Goal: Information Seeking & Learning: Learn about a topic

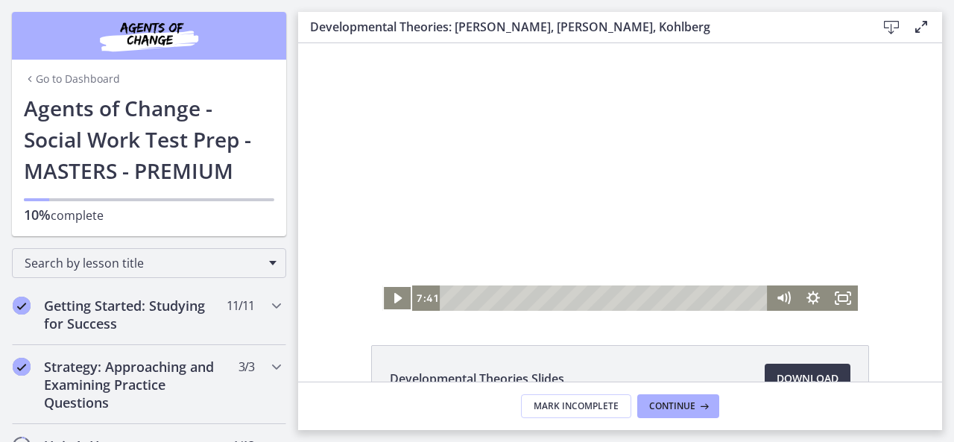
scroll to position [28, 0]
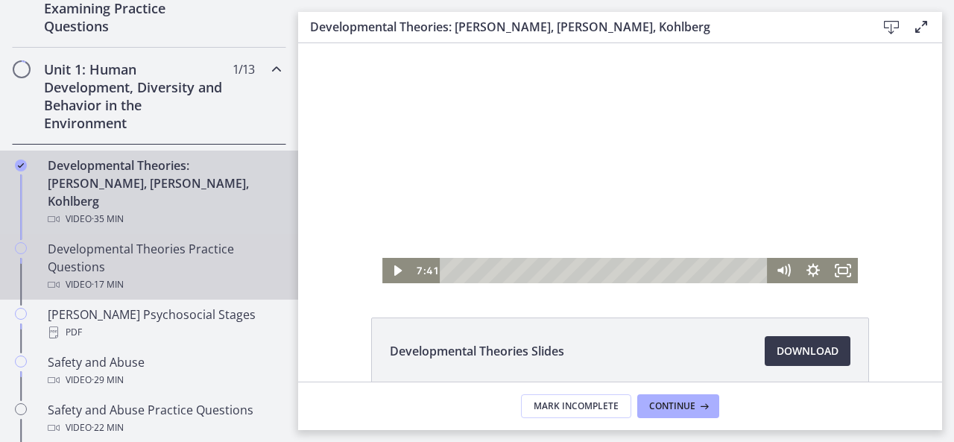
click at [151, 251] on div "Developmental Theories Practice Questions Video · 17 min" at bounding box center [164, 267] width 233 height 54
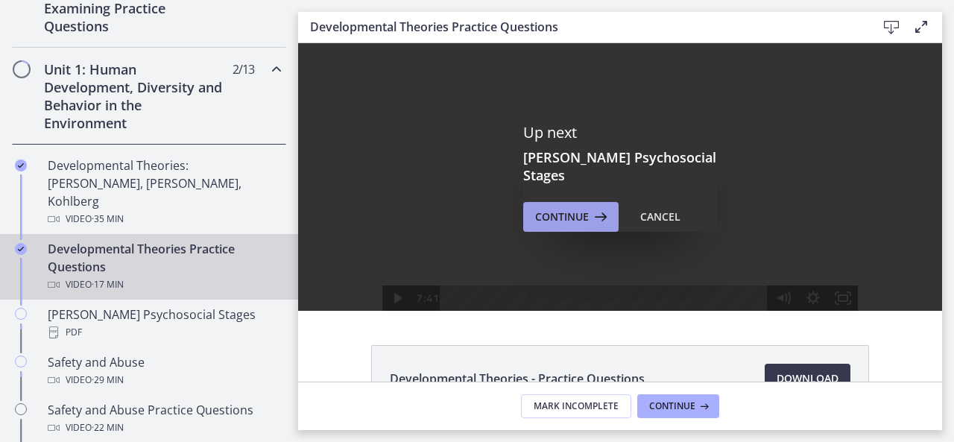
click at [549, 208] on span "Continue" at bounding box center [562, 217] width 54 height 18
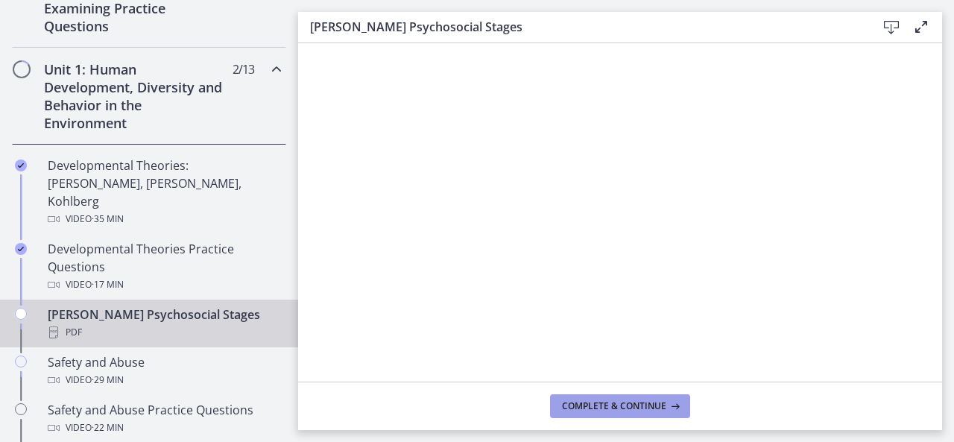
click at [618, 403] on span "Complete & continue" at bounding box center [614, 406] width 104 height 12
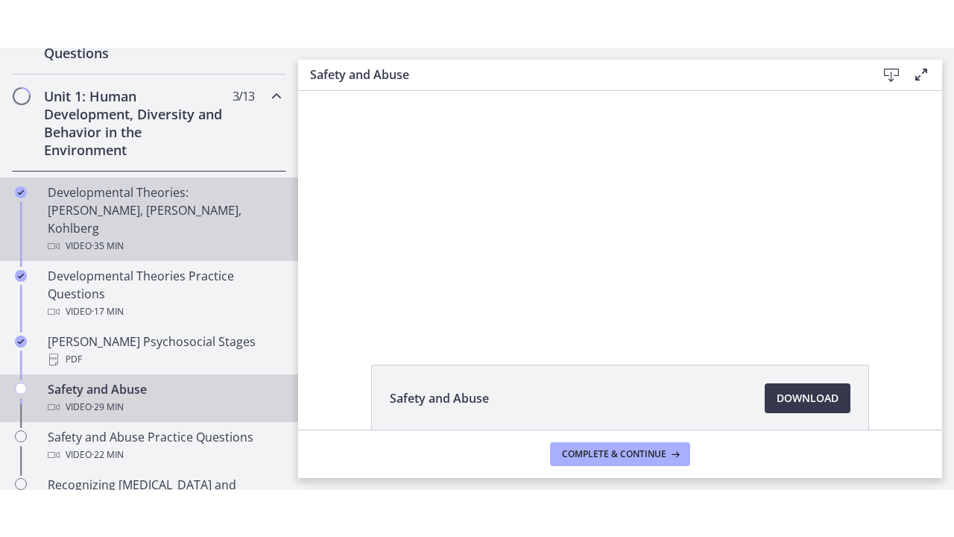
scroll to position [459, 0]
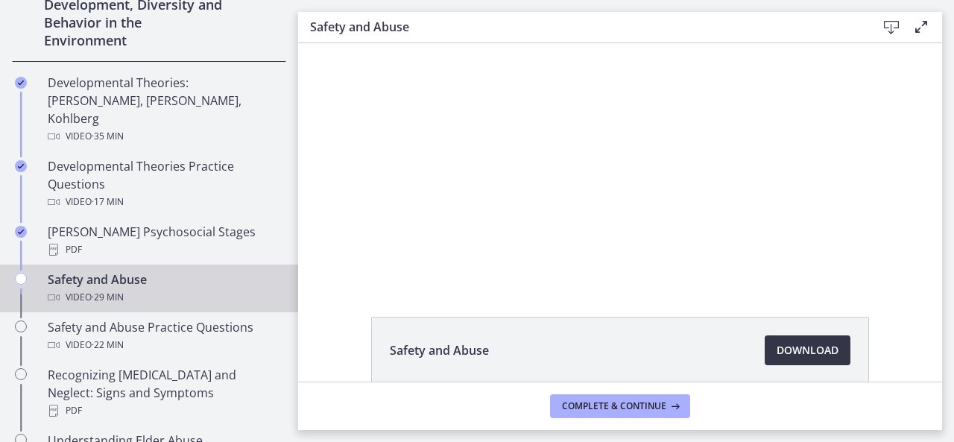
click at [787, 344] on span "Download Opens in a new window" at bounding box center [808, 350] width 62 height 18
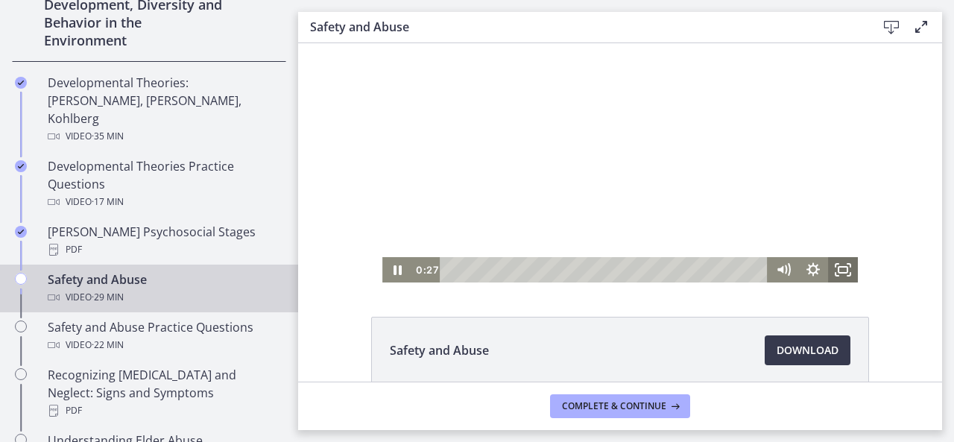
click at [829, 265] on icon "Fullscreen" at bounding box center [843, 269] width 30 height 25
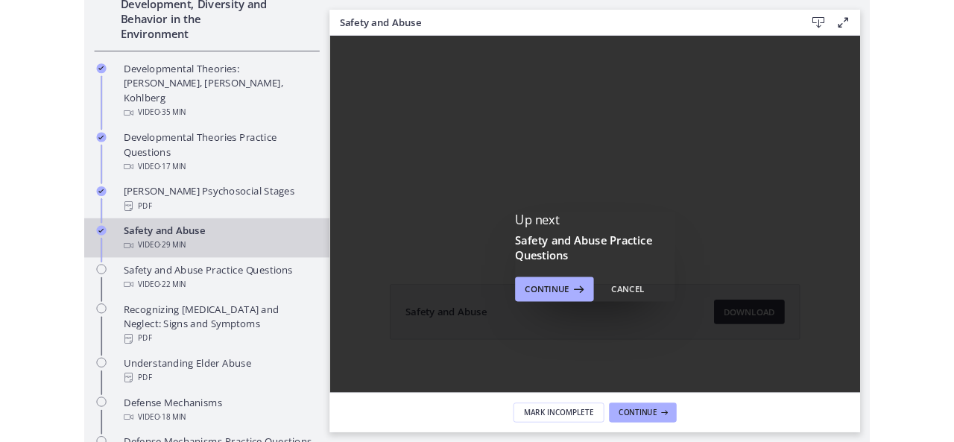
scroll to position [0, 0]
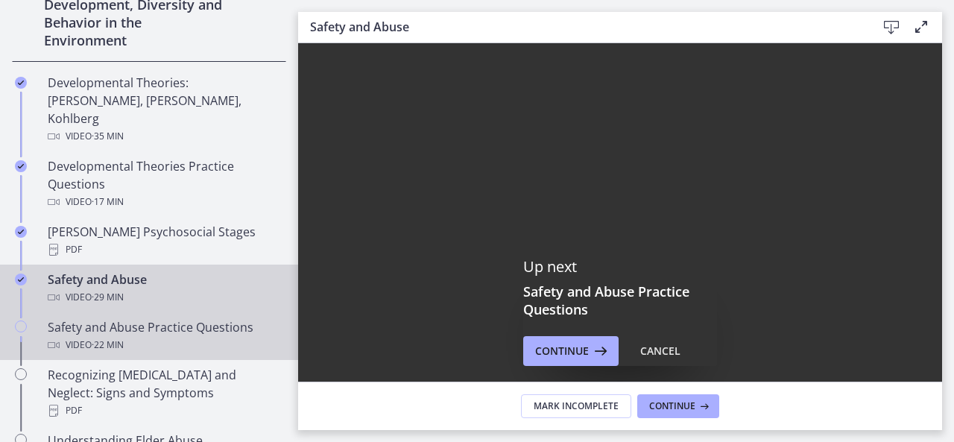
click at [235, 336] on div "Video · 22 min" at bounding box center [164, 345] width 233 height 18
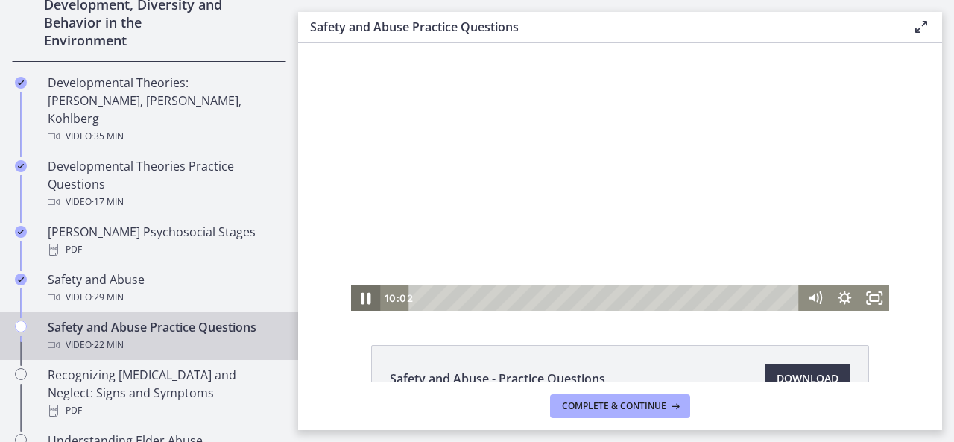
click at [361, 300] on icon "Pause" at bounding box center [366, 298] width 36 height 31
click at [363, 300] on icon "Play Video" at bounding box center [367, 298] width 9 height 13
click at [361, 300] on icon "Pause" at bounding box center [366, 298] width 36 height 31
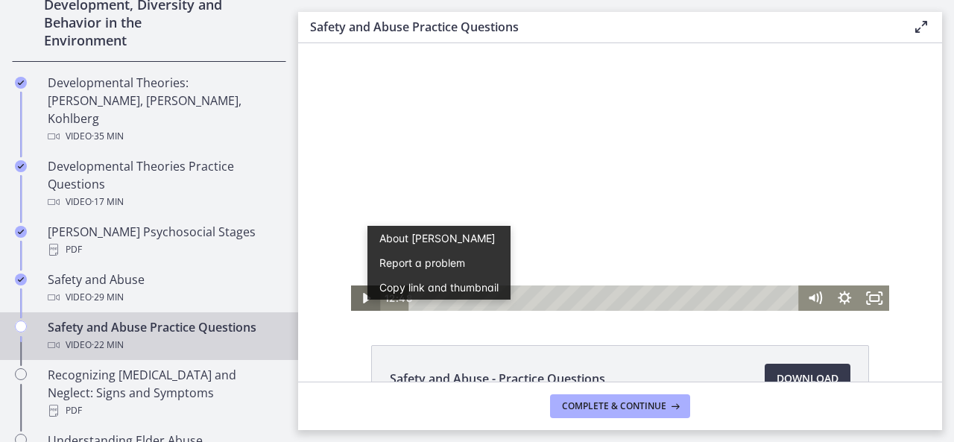
click at [363, 298] on icon "Play Video" at bounding box center [366, 298] width 7 height 10
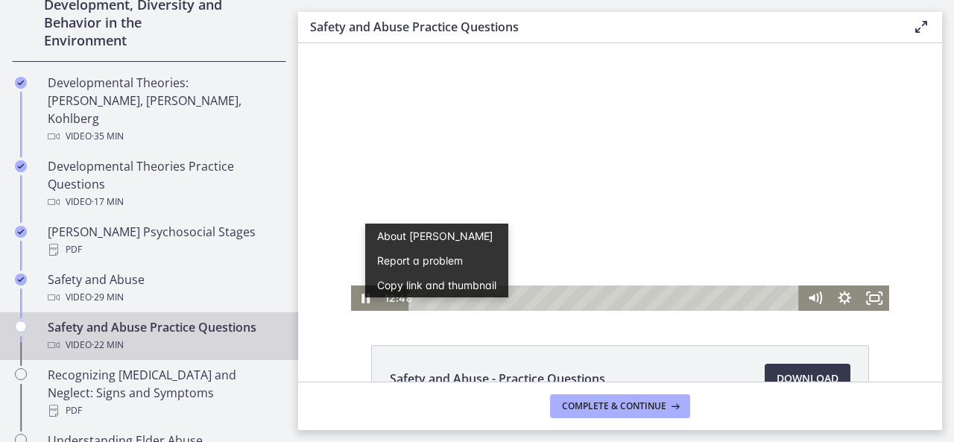
click at [654, 160] on div at bounding box center [620, 177] width 539 height 268
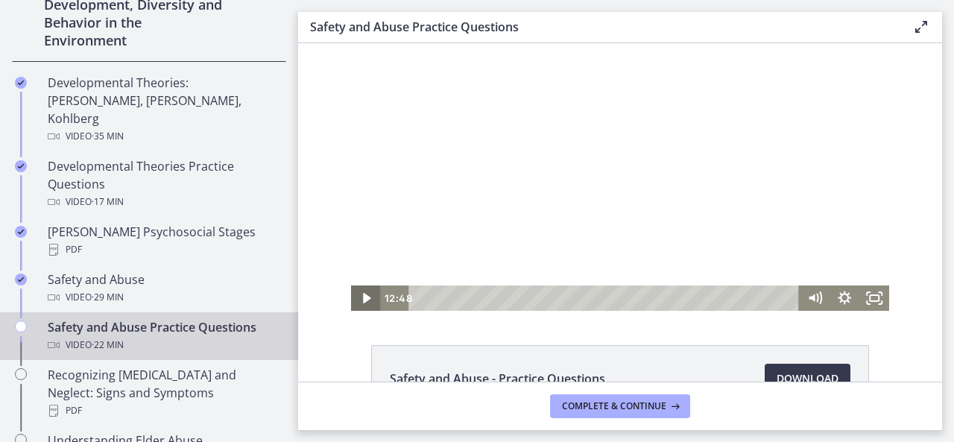
click at [352, 305] on icon "Play Video" at bounding box center [367, 298] width 30 height 25
click at [352, 305] on icon "Pause" at bounding box center [366, 298] width 36 height 31
click at [352, 305] on icon "Play Video" at bounding box center [367, 298] width 30 height 25
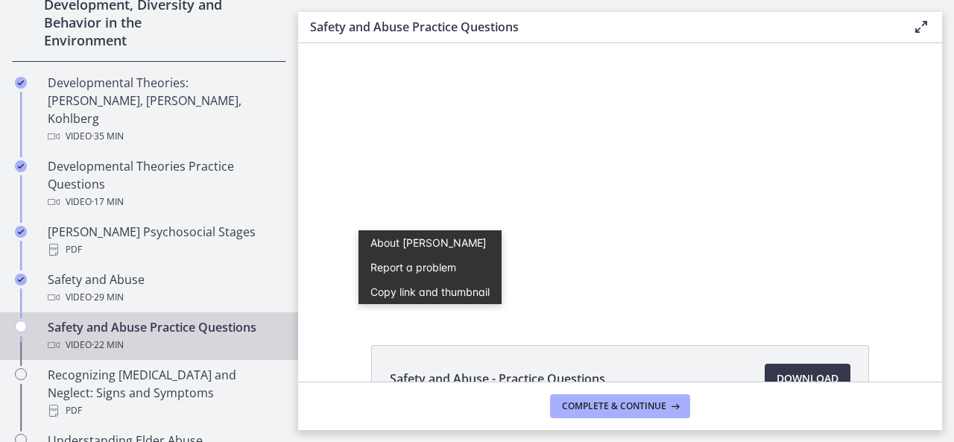
click at [432, 327] on div "Safety and Abuse - Practice Questions Download Opens in a new window" at bounding box center [620, 212] width 644 height 338
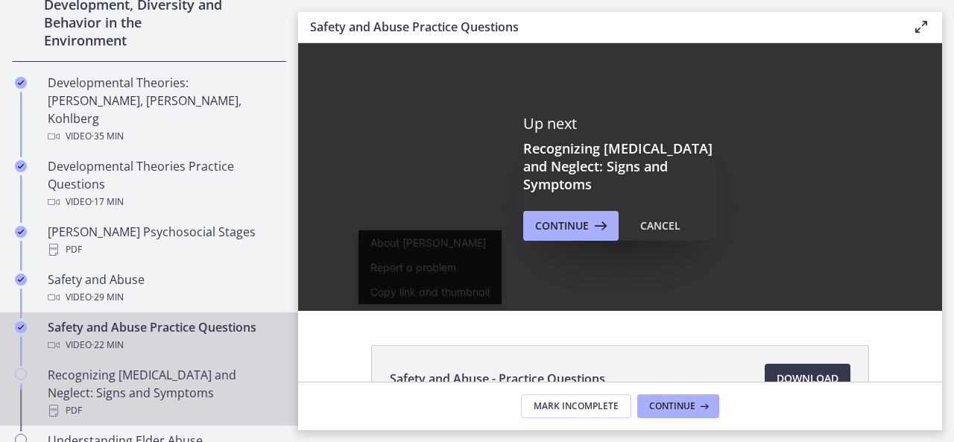
click at [186, 366] on div "Recognizing Child Abuse and Neglect: Signs and Symptoms PDF" at bounding box center [164, 393] width 233 height 54
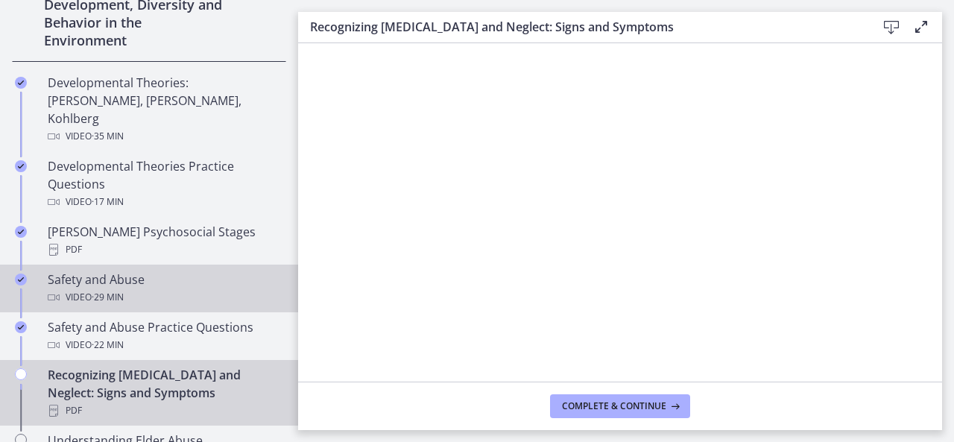
scroll to position [593, 0]
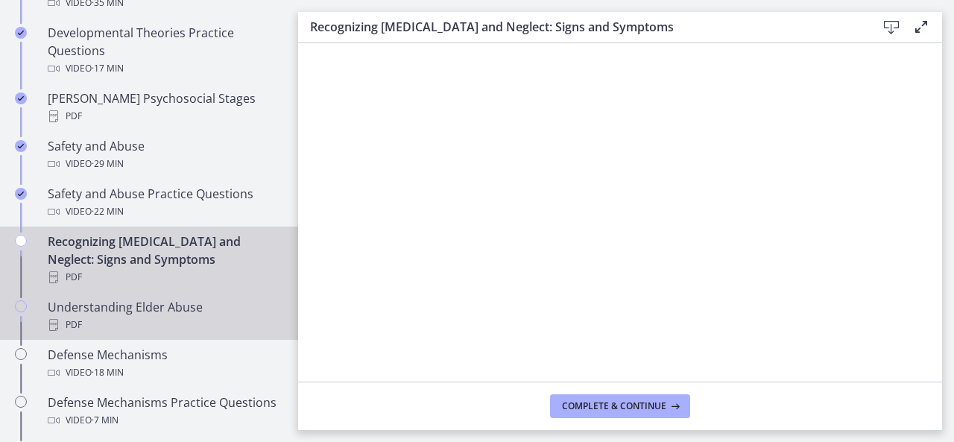
click at [226, 316] on div "PDF" at bounding box center [164, 325] width 233 height 18
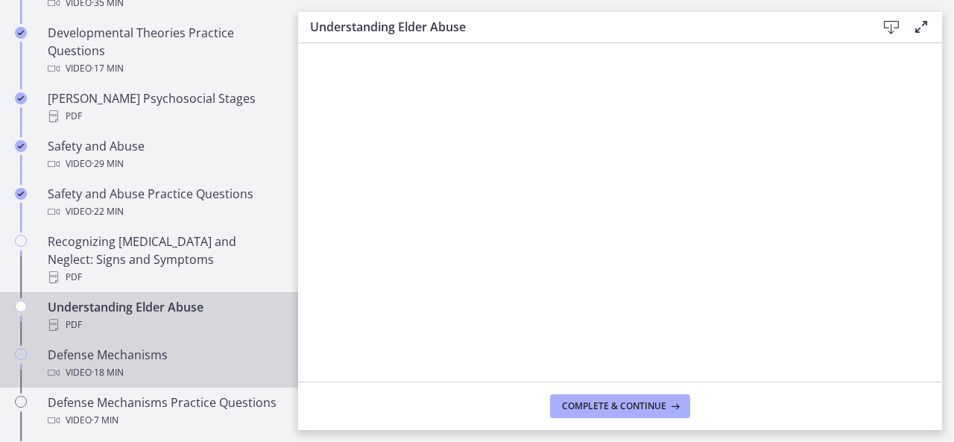
click at [200, 364] on div "Video · 18 min" at bounding box center [164, 373] width 233 height 18
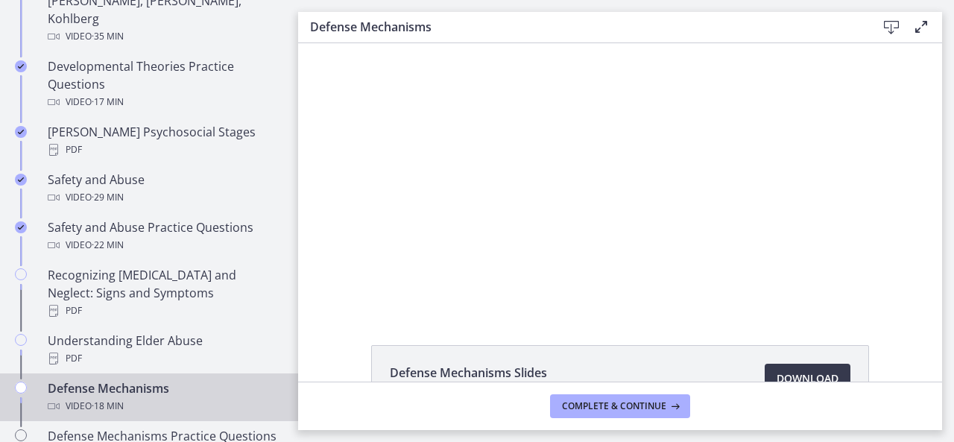
scroll to position [567, 0]
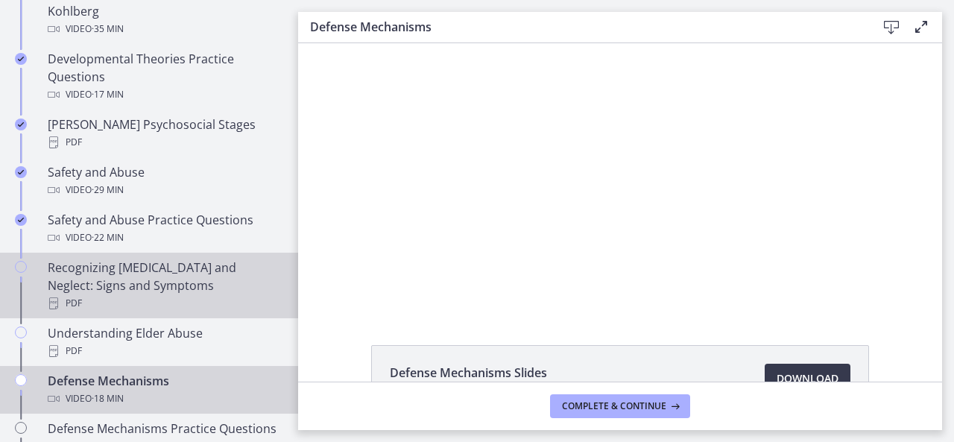
click at [171, 259] on div "Recognizing Child Abuse and Neglect: Signs and Symptoms PDF" at bounding box center [164, 286] width 233 height 54
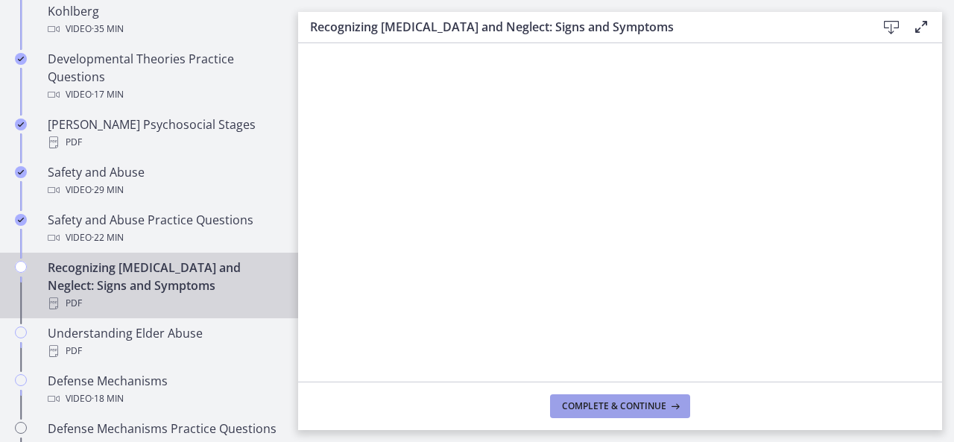
click at [590, 406] on span "Complete & continue" at bounding box center [614, 406] width 104 height 12
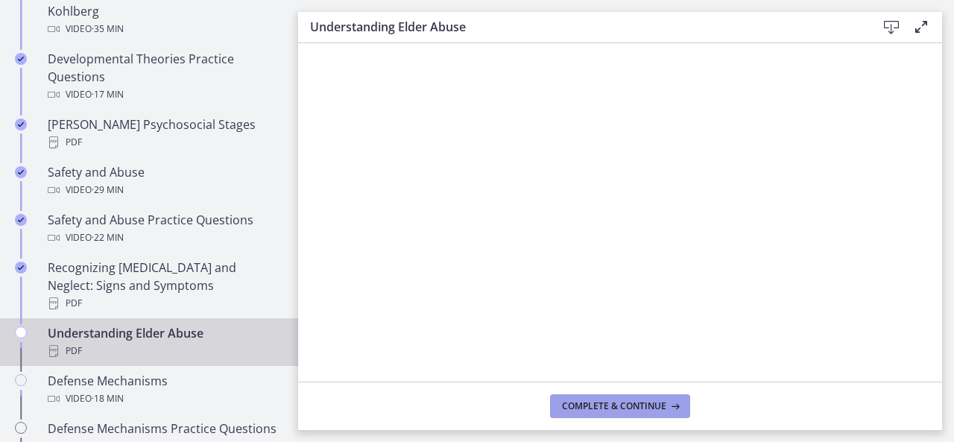
click at [606, 400] on button "Complete & continue" at bounding box center [620, 406] width 140 height 24
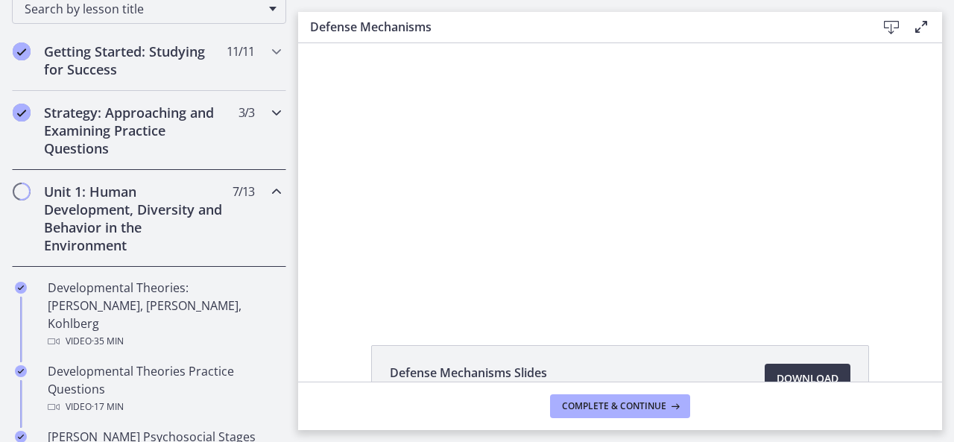
scroll to position [253, 0]
click at [784, 372] on span "Download Opens in a new window" at bounding box center [808, 379] width 62 height 18
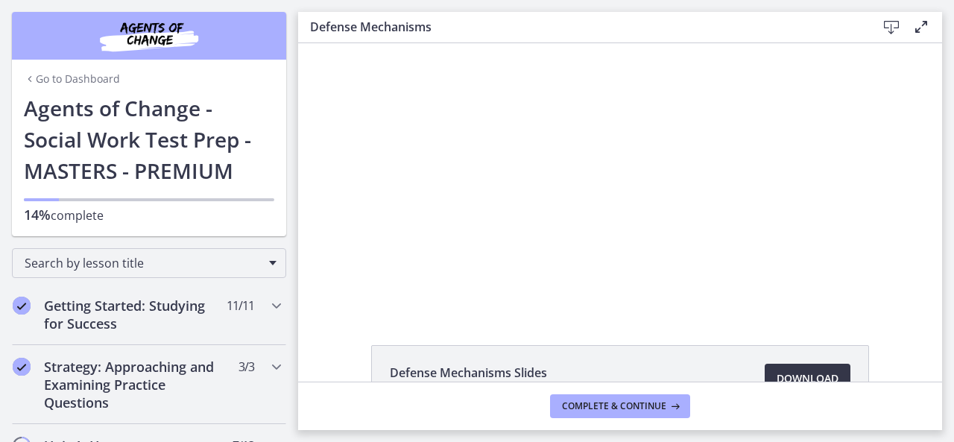
scroll to position [253, 0]
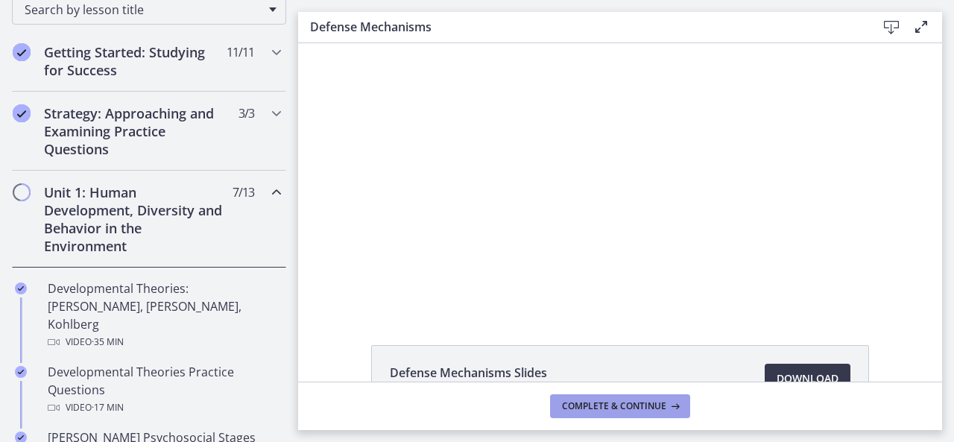
click at [610, 401] on span "Complete & continue" at bounding box center [614, 406] width 104 height 12
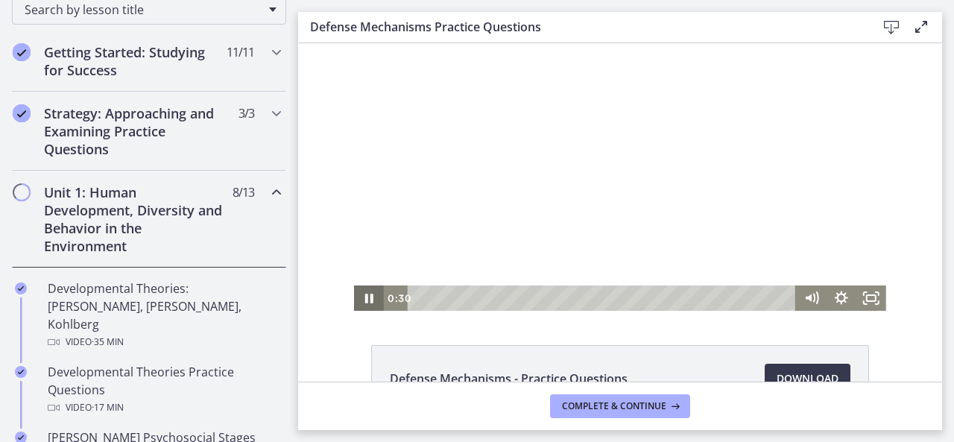
click at [361, 306] on icon "Pause" at bounding box center [369, 298] width 30 height 25
click at [359, 301] on icon "Play Video" at bounding box center [371, 298] width 30 height 25
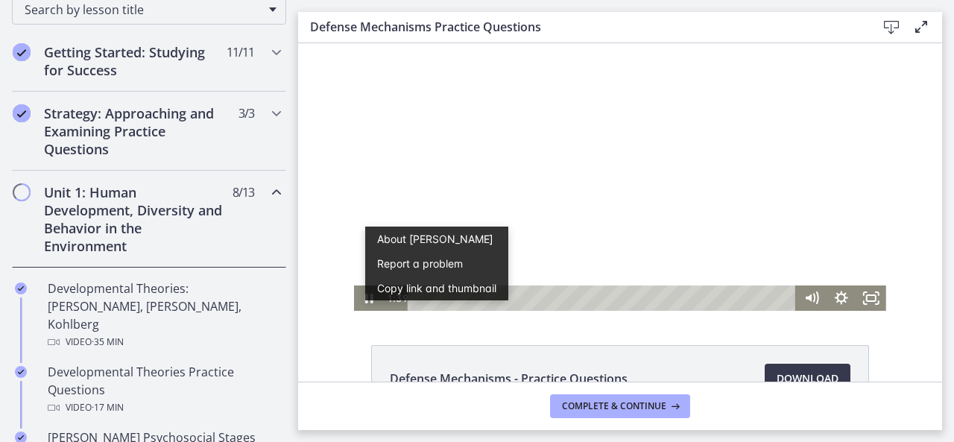
click at [466, 181] on div at bounding box center [620, 177] width 532 height 268
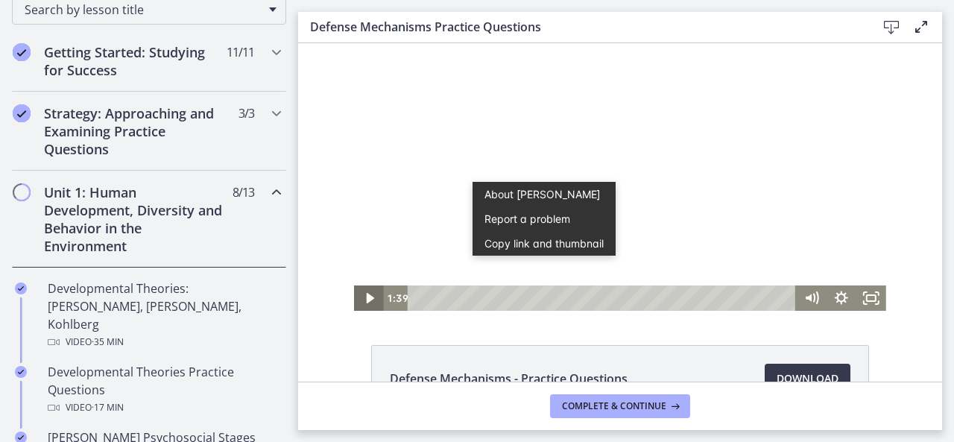
click at [366, 296] on icon "Play Video" at bounding box center [371, 298] width 30 height 25
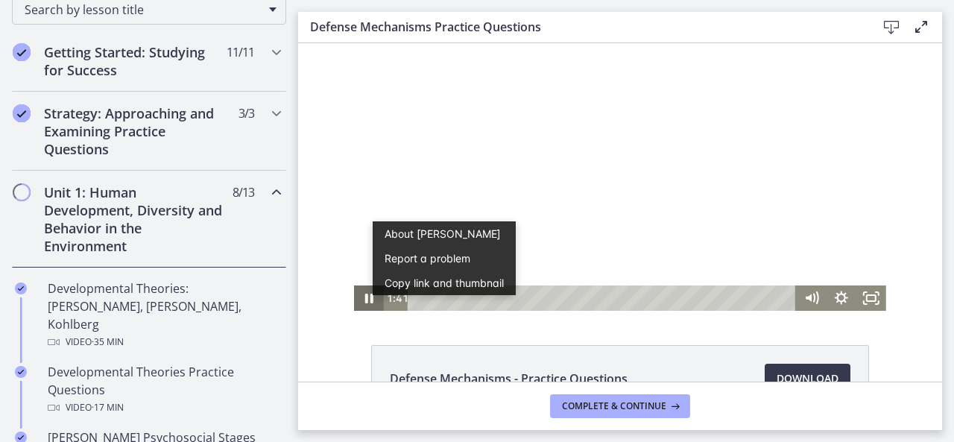
click at [366, 296] on icon "Pause" at bounding box center [369, 299] width 8 height 10
click at [358, 293] on icon "Play Video" at bounding box center [371, 298] width 30 height 25
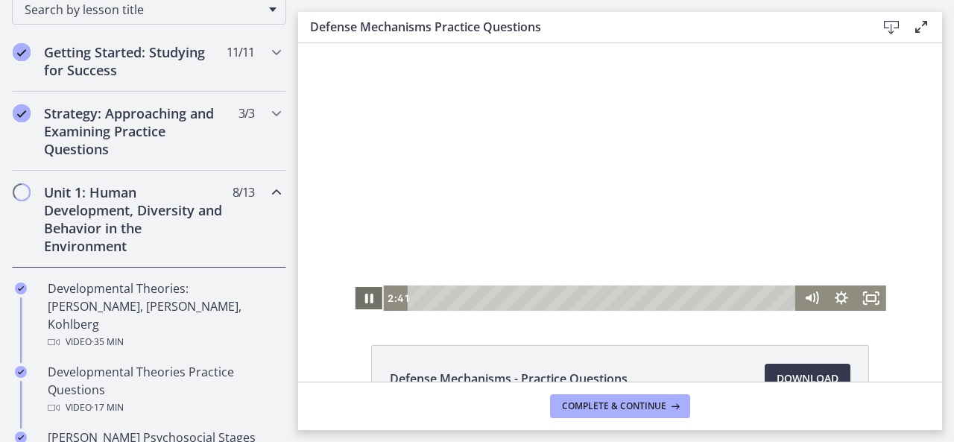
click at [365, 301] on icon "Pause" at bounding box center [369, 299] width 8 height 10
click at [365, 292] on icon "Play Video" at bounding box center [371, 298] width 36 height 31
click at [355, 296] on icon "Pause" at bounding box center [369, 298] width 30 height 25
click at [355, 296] on icon "Play Video" at bounding box center [371, 298] width 36 height 31
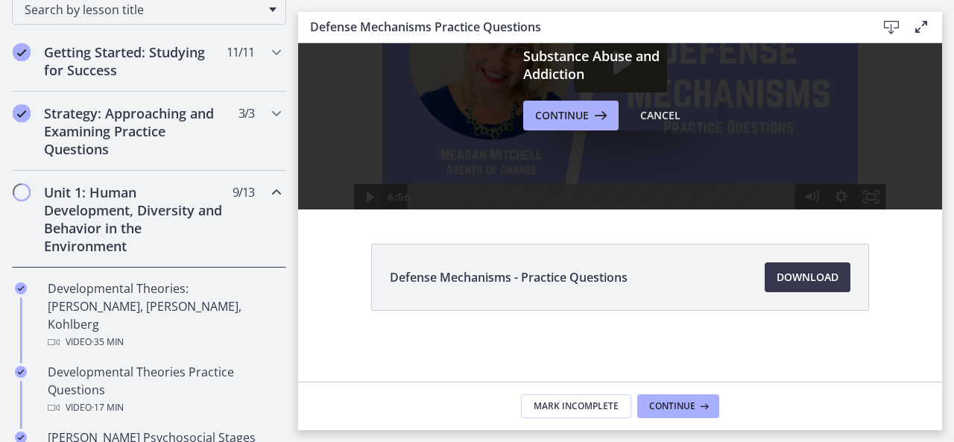
scroll to position [101, 0]
click at [819, 278] on span "Download Opens in a new window" at bounding box center [808, 277] width 62 height 18
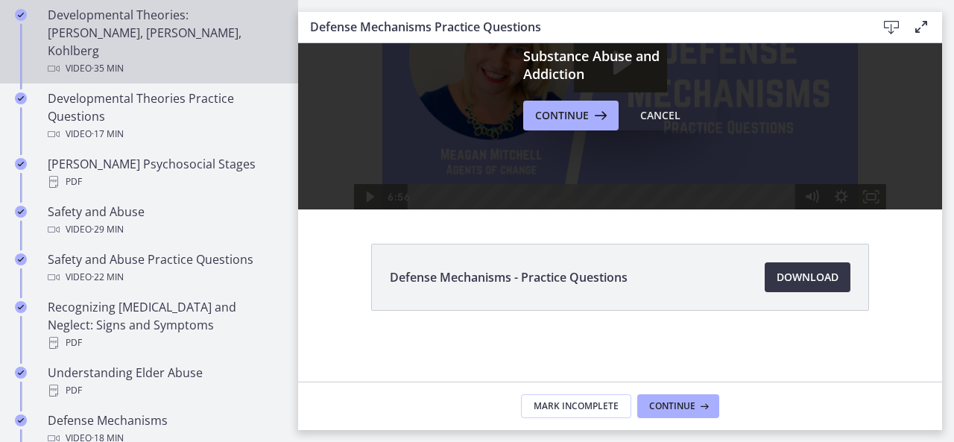
scroll to position [535, 0]
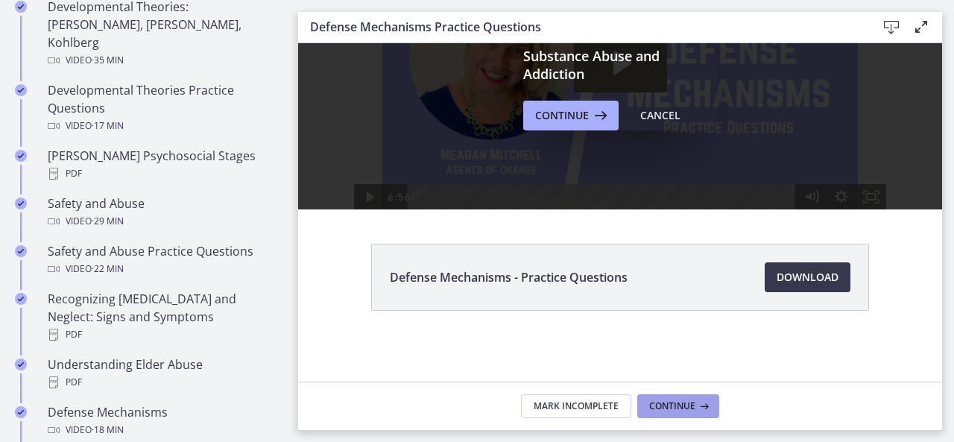
click at [684, 407] on span "Continue" at bounding box center [672, 406] width 46 height 12
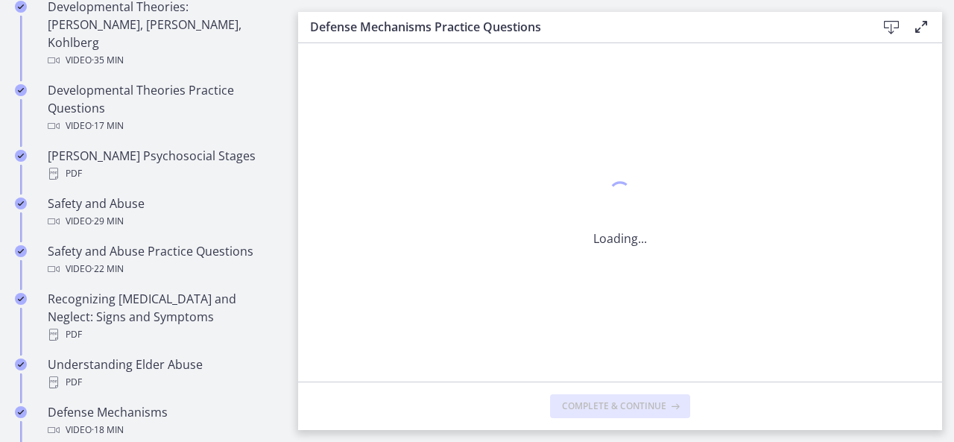
scroll to position [0, 0]
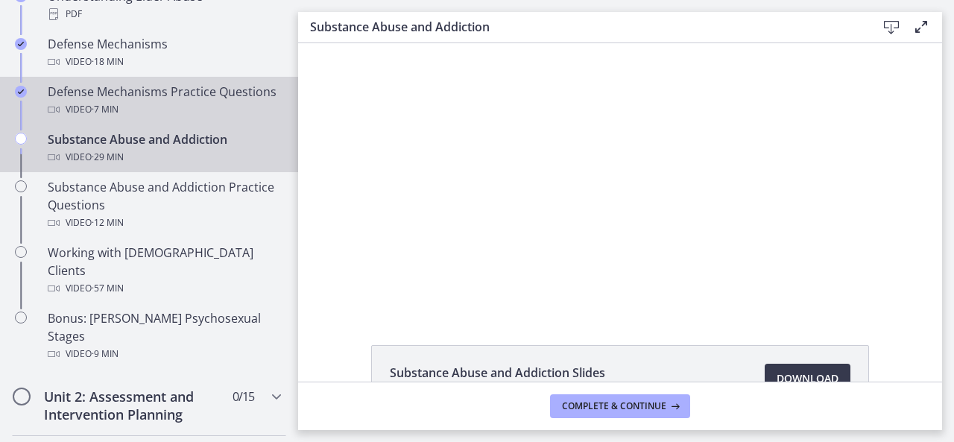
scroll to position [904, 0]
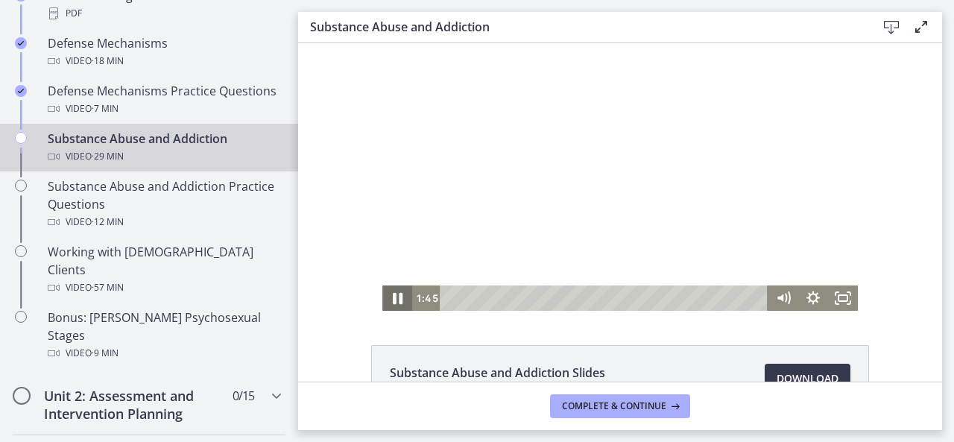
click at [393, 300] on icon "Pause" at bounding box center [398, 299] width 10 height 12
click at [395, 293] on icon "Play Video" at bounding box center [398, 298] width 30 height 25
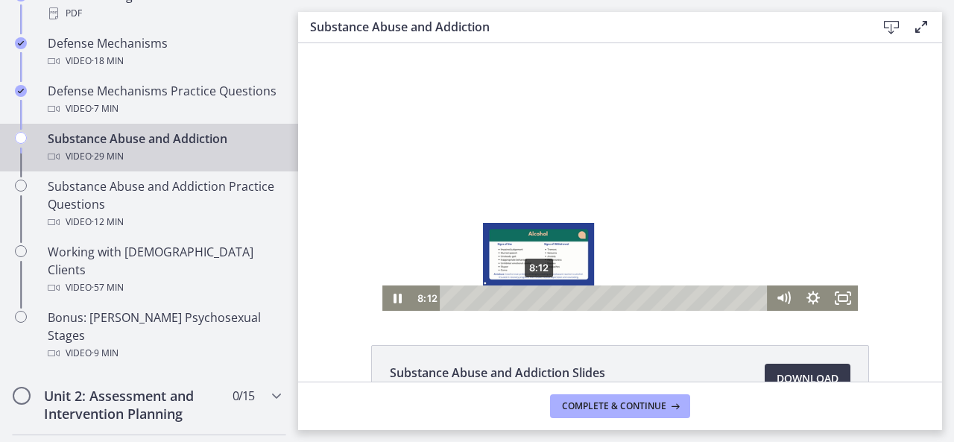
click at [534, 297] on div "8:12" at bounding box center [606, 298] width 311 height 25
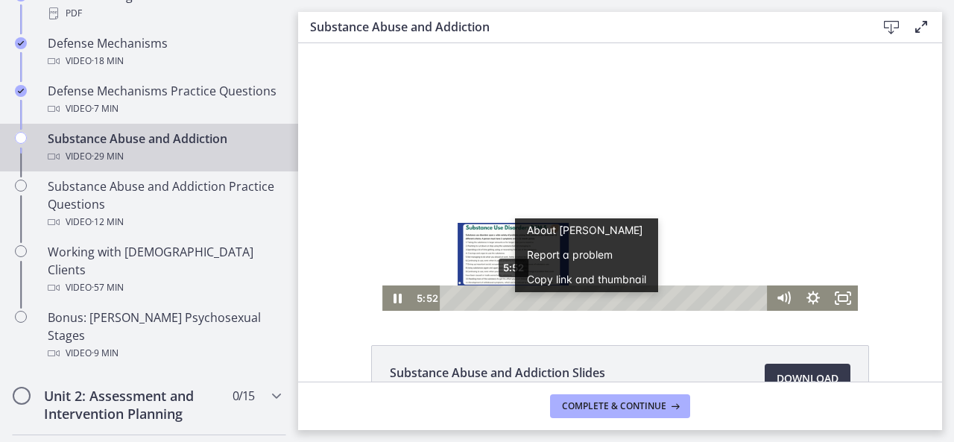
scroll to position [0, 0]
click at [480, 294] on div "3:47" at bounding box center [606, 298] width 311 height 25
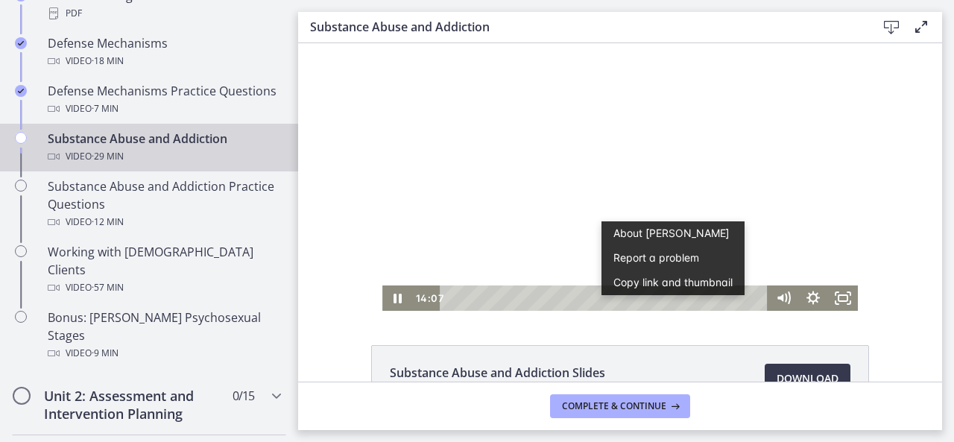
click at [637, 294] on button "Copy link and thumbnail" at bounding box center [673, 283] width 143 height 25
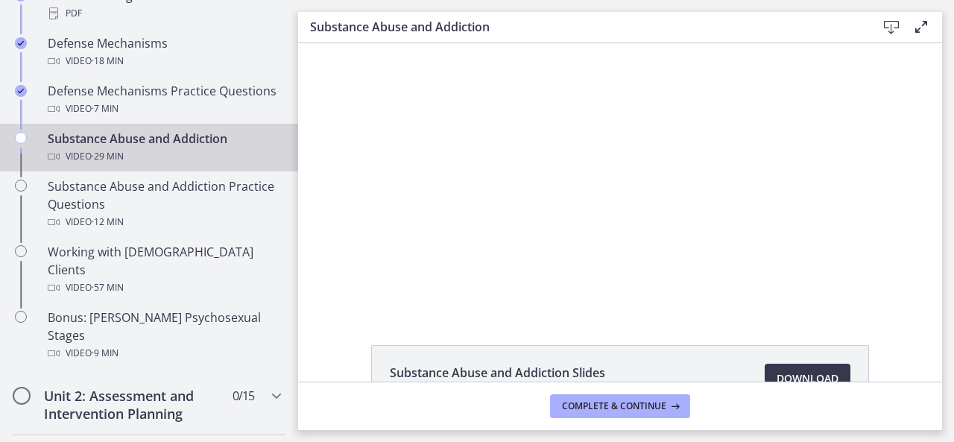
click at [333, 329] on div "Substance Abuse and Addiction Slides 234 KB Download Opens in a new window" at bounding box center [620, 212] width 644 height 338
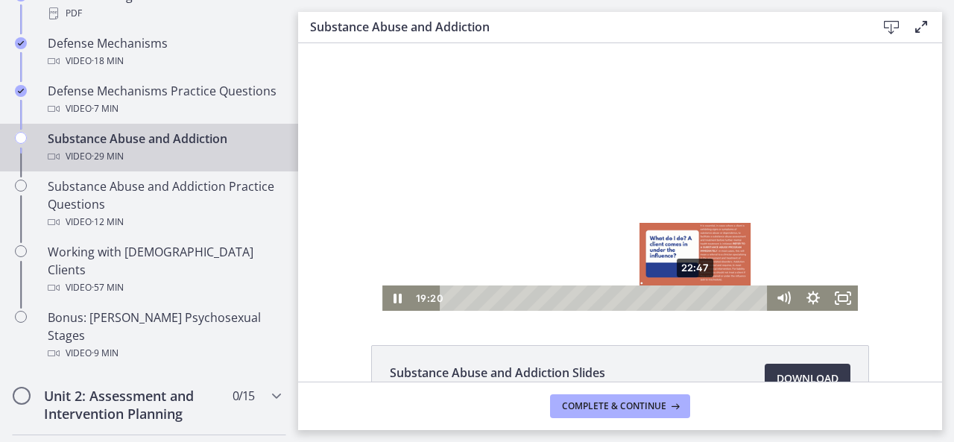
click at [691, 296] on div "22:47" at bounding box center [606, 298] width 311 height 25
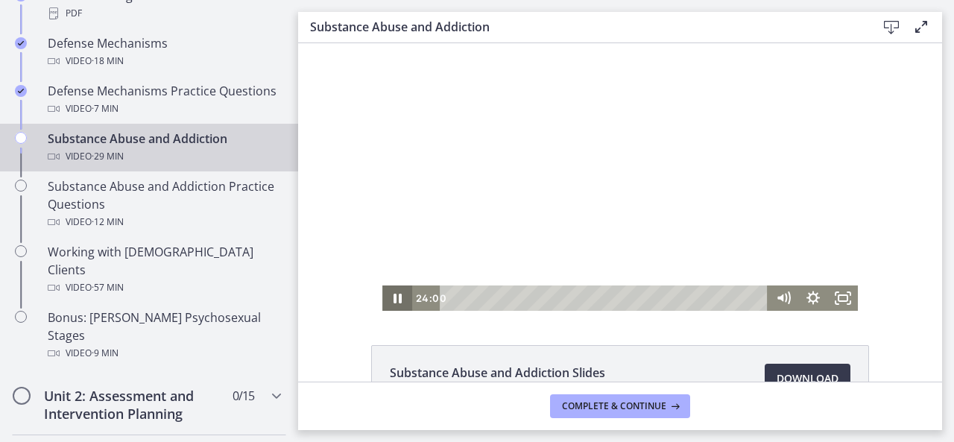
click at [395, 299] on icon "Pause" at bounding box center [398, 299] width 8 height 10
